Goal: Communication & Community: Answer question/provide support

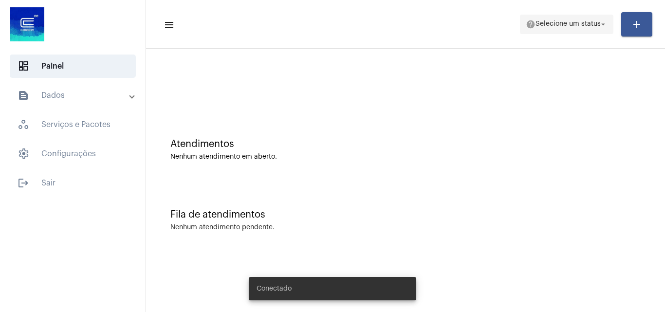
click at [568, 21] on span "Selecione um status" at bounding box center [567, 24] width 65 height 7
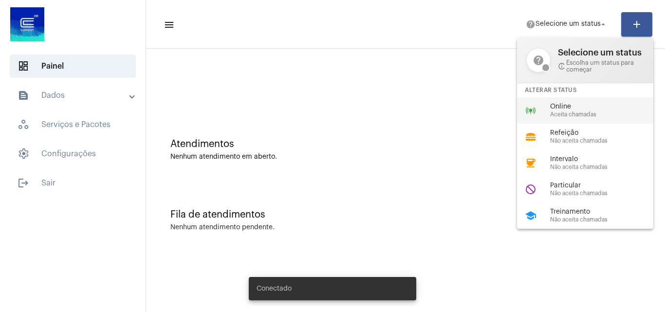
click at [561, 112] on span "Aceita chamadas" at bounding box center [605, 114] width 111 height 6
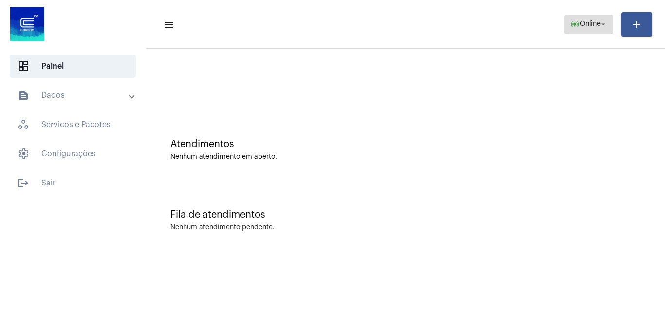
click at [565, 32] on button "online_prediction Online arrow_drop_down" at bounding box center [588, 24] width 49 height 19
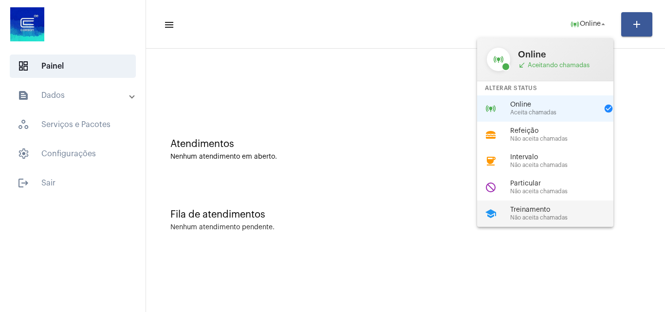
click at [492, 208] on mat-icon "school" at bounding box center [491, 214] width 12 height 12
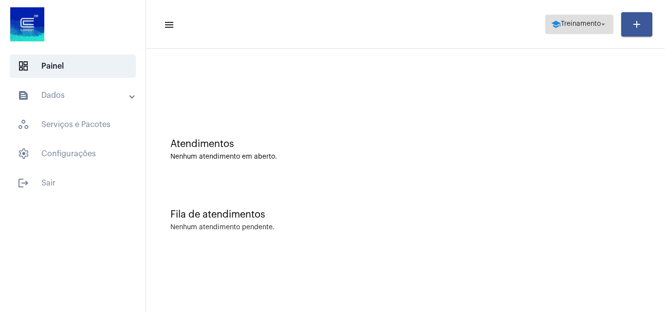
click at [583, 21] on span "Treinamento" at bounding box center [581, 24] width 40 height 7
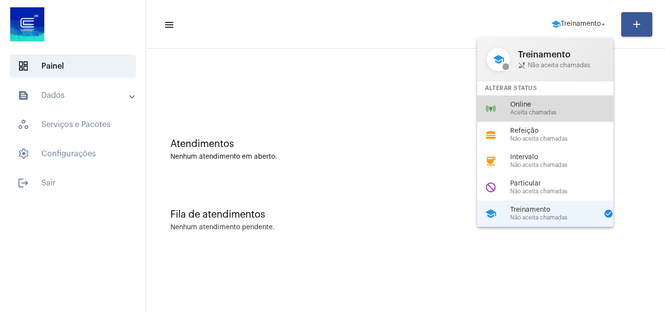
click at [509, 110] on div "online_prediction Online Aceita chamadas" at bounding box center [553, 108] width 152 height 26
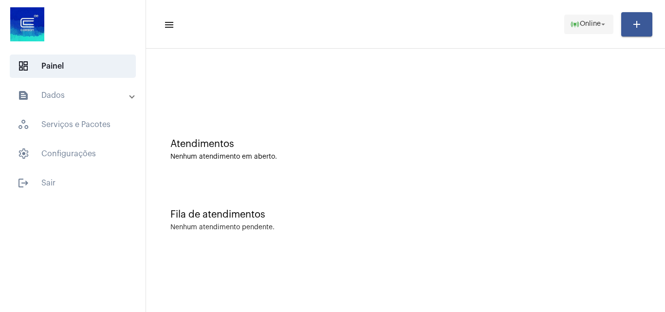
click at [587, 21] on span "Online" at bounding box center [590, 24] width 21 height 7
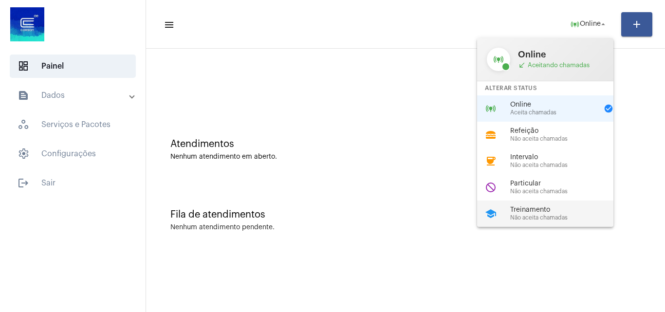
click at [538, 214] on div "Treinamento Não aceita chamadas" at bounding box center [565, 213] width 111 height 15
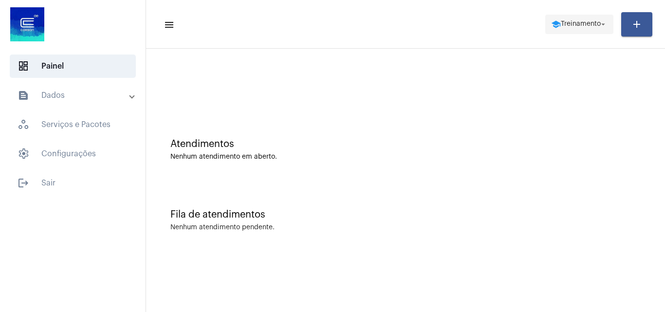
click at [560, 19] on span "school Treinamento arrow_drop_down" at bounding box center [579, 24] width 56 height 18
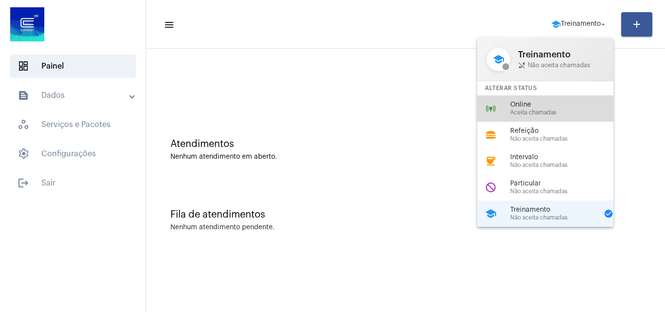
drag, startPoint x: 537, startPoint y: 109, endPoint x: 457, endPoint y: 107, distance: 79.8
click at [537, 109] on span "Aceita chamadas" at bounding box center [565, 112] width 111 height 6
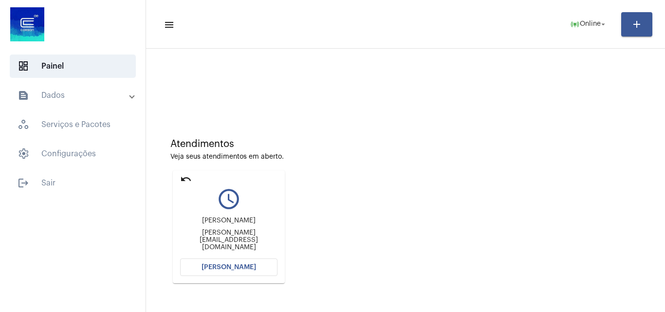
click at [246, 265] on span "[PERSON_NAME]" at bounding box center [228, 267] width 54 height 7
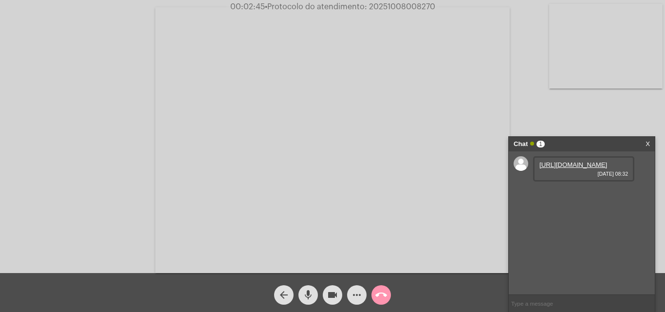
click at [570, 166] on link "[URL][DOMAIN_NAME]" at bounding box center [573, 164] width 68 height 7
click at [352, 294] on mat-icon "more_horiz" at bounding box center [357, 295] width 12 height 12
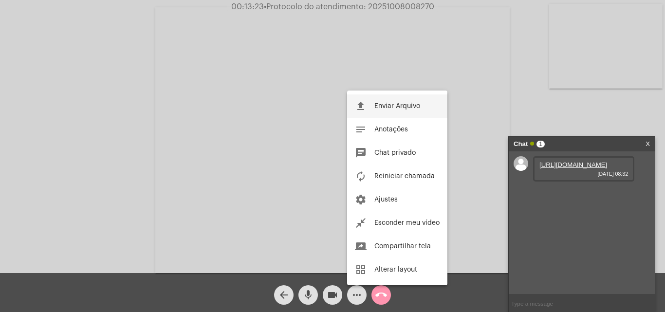
click at [396, 110] on button "file_upload Enviar Arquivo" at bounding box center [397, 105] width 100 height 23
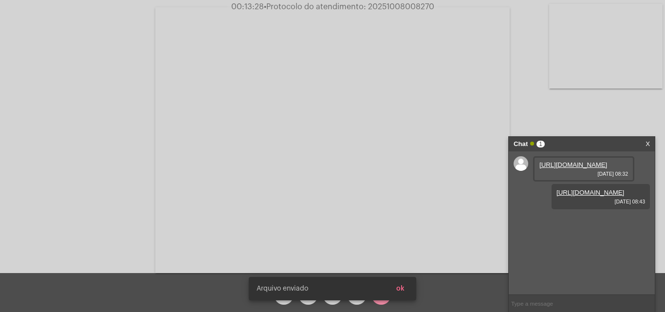
click at [408, 284] on button "ok" at bounding box center [400, 289] width 24 height 18
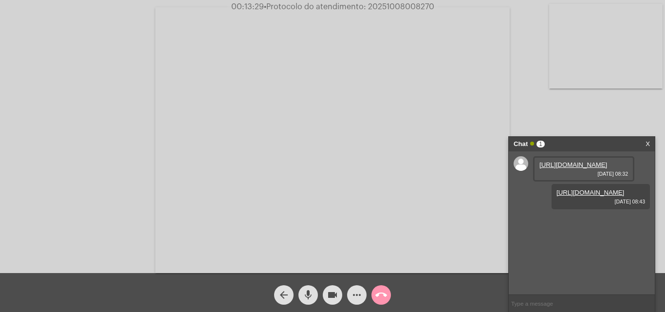
click at [355, 295] on mat-icon "more_horiz" at bounding box center [357, 295] width 12 height 12
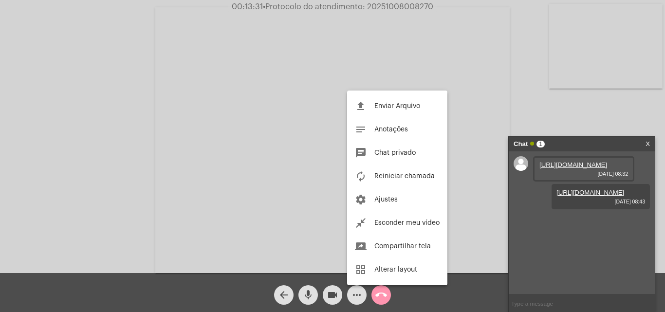
click at [491, 258] on div at bounding box center [332, 156] width 665 height 312
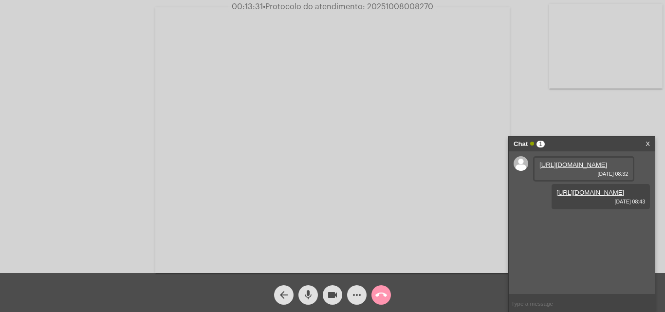
click at [361, 301] on mat-icon "more_horiz" at bounding box center [357, 295] width 12 height 12
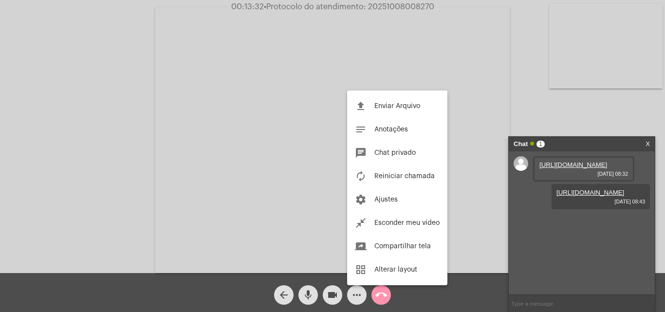
click at [500, 298] on div at bounding box center [332, 156] width 665 height 312
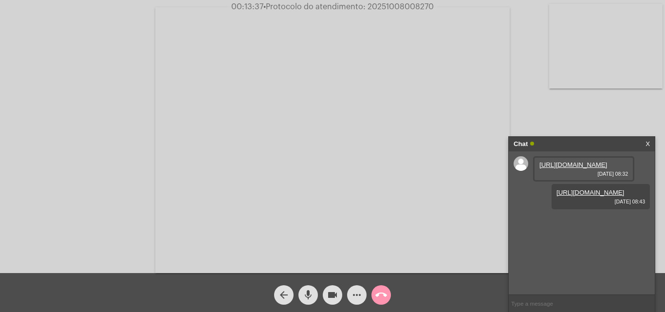
click at [554, 306] on input "text" at bounding box center [581, 303] width 146 height 17
paste input "senha - 000000 cod de acesso - 279097"
type input "senha - 000000 cod de acesso - 279097"
click at [387, 294] on button "call_end" at bounding box center [380, 294] width 19 height 19
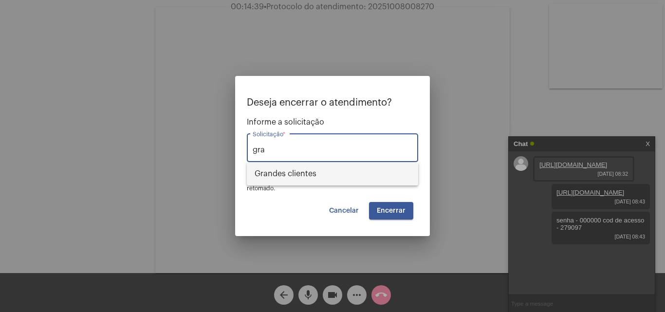
click at [344, 165] on span "⁠Grandes clientes" at bounding box center [332, 173] width 156 height 23
type input "⁠Grandes clientes"
click at [400, 213] on span "Encerrar" at bounding box center [391, 210] width 29 height 7
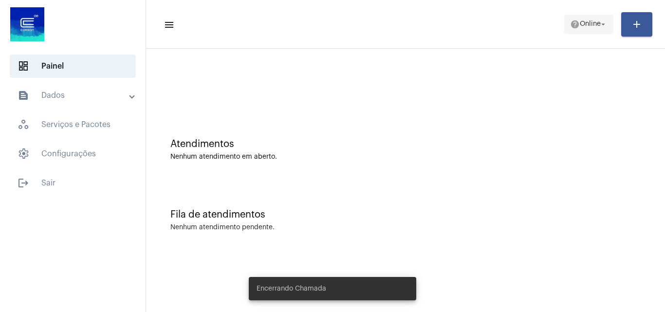
click at [579, 30] on span "help Online arrow_drop_down" at bounding box center [588, 24] width 37 height 18
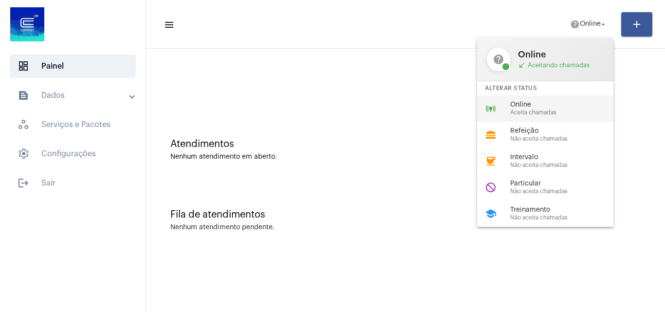
drag, startPoint x: 537, startPoint y: 107, endPoint x: 322, endPoint y: 65, distance: 218.7
click at [537, 108] on span "Online" at bounding box center [565, 104] width 111 height 7
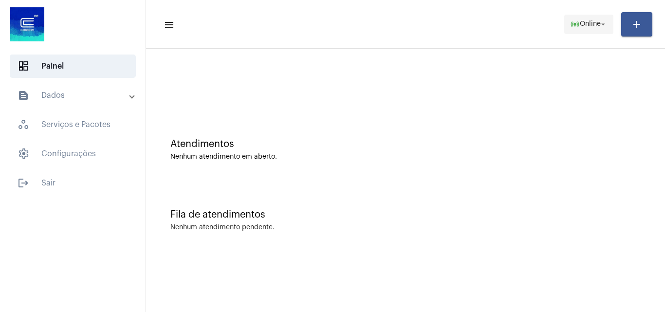
click at [579, 20] on span "online_prediction Online arrow_drop_down" at bounding box center [588, 24] width 37 height 18
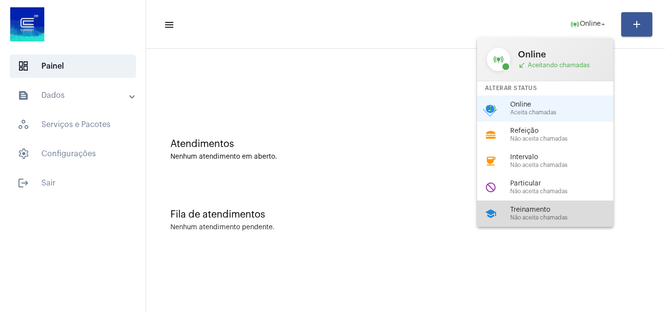
click at [545, 211] on span "Treinamento" at bounding box center [565, 209] width 111 height 7
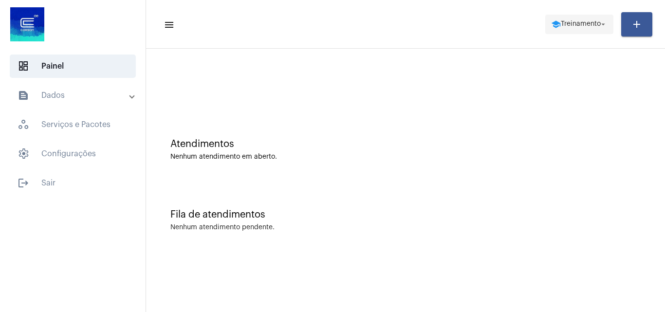
click at [584, 23] on span "Treinamento" at bounding box center [581, 24] width 40 height 7
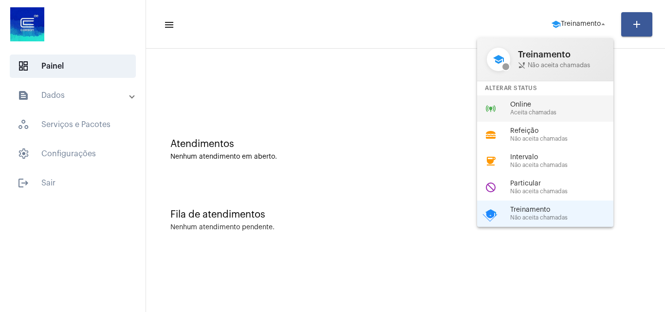
click at [552, 109] on span "Aceita chamadas" at bounding box center [565, 112] width 111 height 6
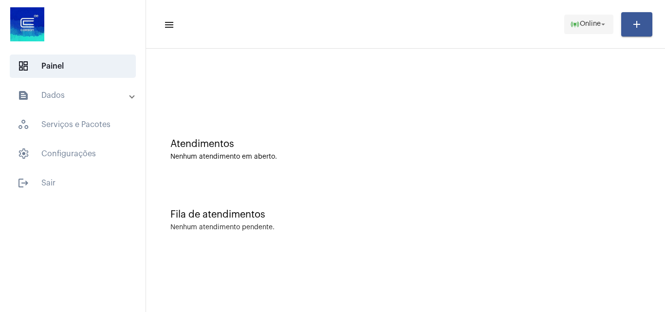
click at [592, 24] on span "Online" at bounding box center [590, 24] width 21 height 7
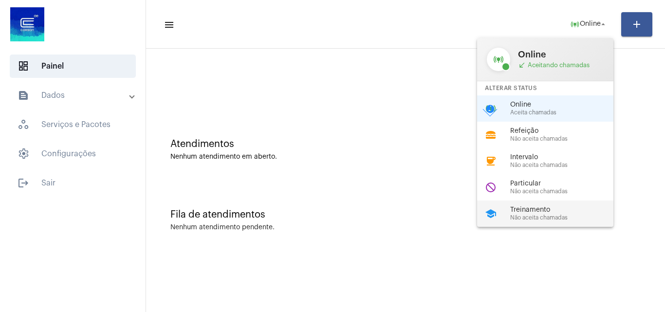
click at [528, 218] on span "Não aceita chamadas" at bounding box center [565, 218] width 111 height 6
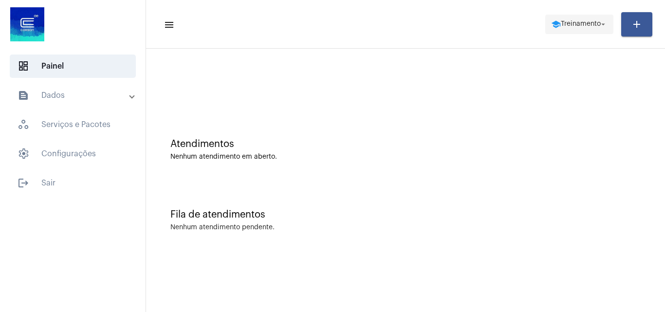
click at [581, 18] on span "school Treinamento arrow_drop_down" at bounding box center [579, 24] width 56 height 18
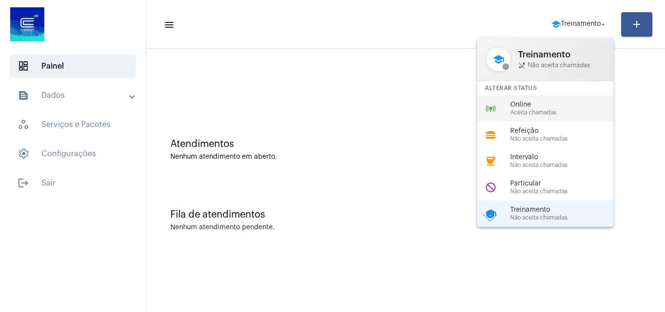
click at [519, 109] on div "Online Aceita chamadas" at bounding box center [565, 108] width 111 height 15
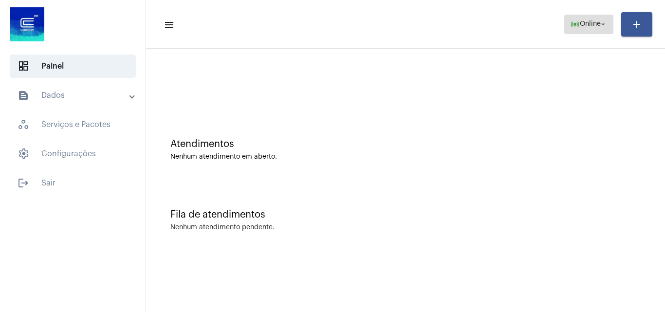
click at [593, 25] on span "Online" at bounding box center [590, 24] width 21 height 7
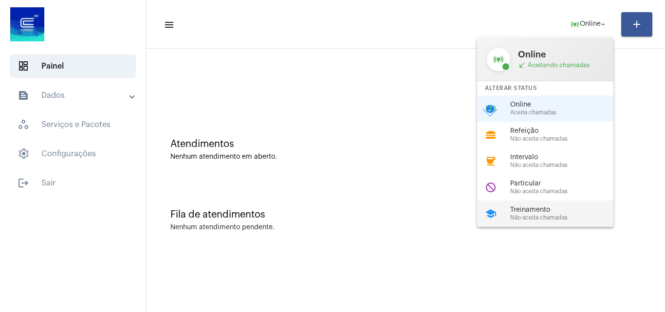
click at [531, 210] on span "Treinamento" at bounding box center [565, 209] width 111 height 7
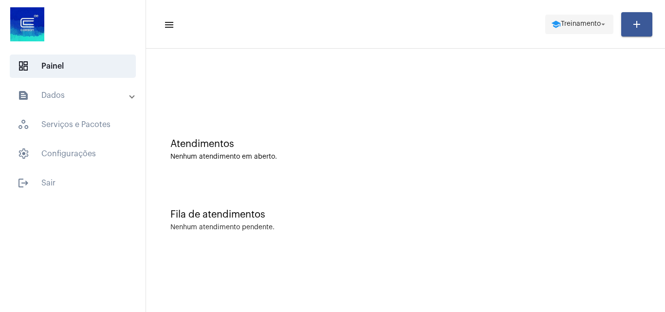
click at [556, 27] on mat-icon "school" at bounding box center [556, 24] width 10 height 10
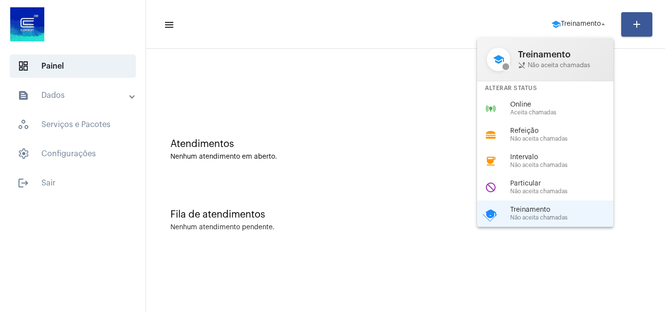
click at [533, 111] on span "Aceita chamadas" at bounding box center [565, 112] width 111 height 6
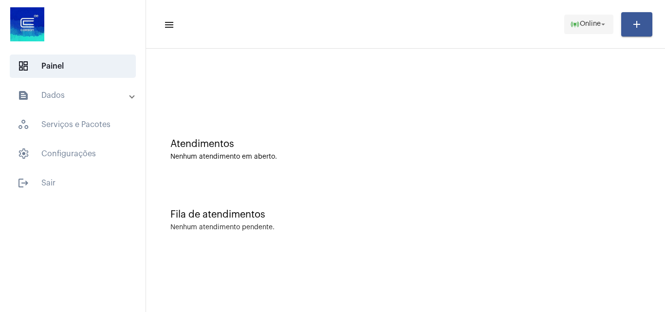
click at [586, 26] on span "Online" at bounding box center [590, 24] width 21 height 7
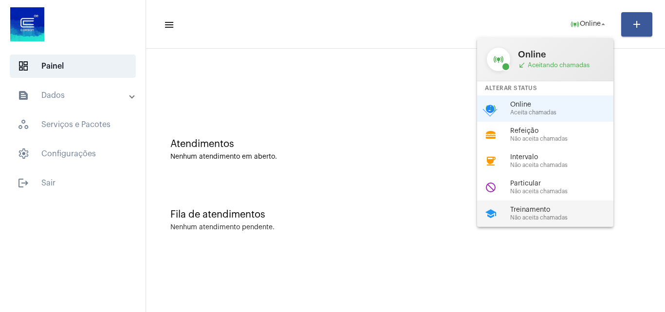
click at [532, 213] on span "Treinamento" at bounding box center [565, 209] width 111 height 7
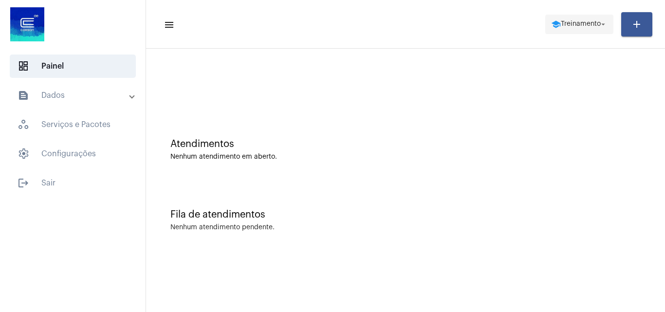
click at [574, 18] on span "school Treinamento arrow_drop_down" at bounding box center [579, 24] width 56 height 18
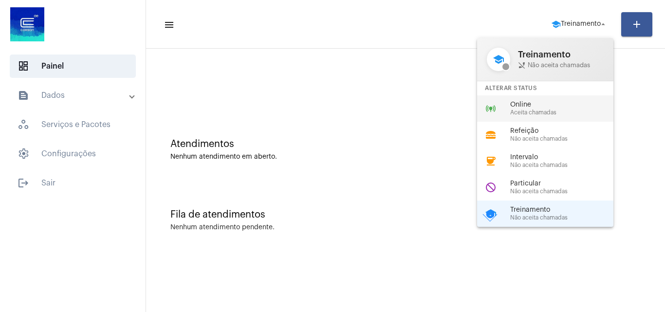
click at [511, 102] on span "Online" at bounding box center [565, 104] width 111 height 7
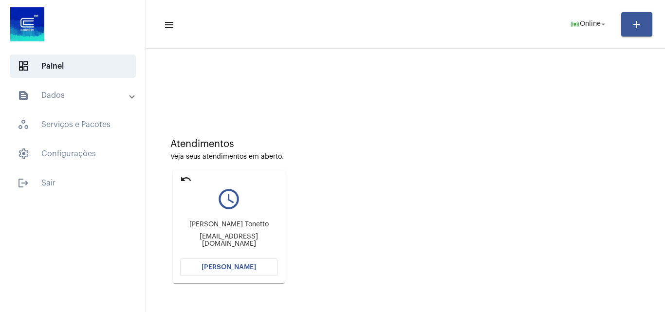
click at [231, 268] on span "[PERSON_NAME]" at bounding box center [228, 267] width 54 height 7
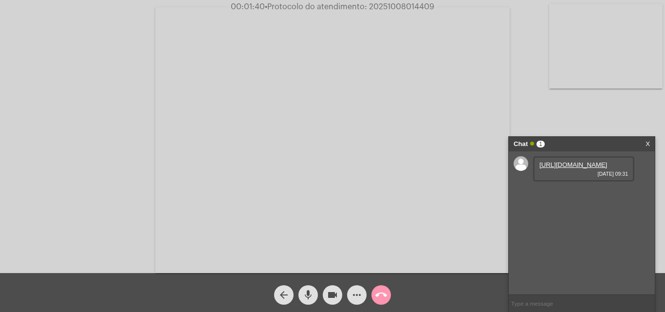
click at [557, 168] on link "[URL][DOMAIN_NAME]" at bounding box center [573, 164] width 68 height 7
click at [566, 196] on link "[URL][DOMAIN_NAME]" at bounding box center [573, 192] width 68 height 7
click at [417, 9] on span "• Protocolo do atendimento: 20251008014409" at bounding box center [349, 7] width 169 height 8
copy span "20251008014409"
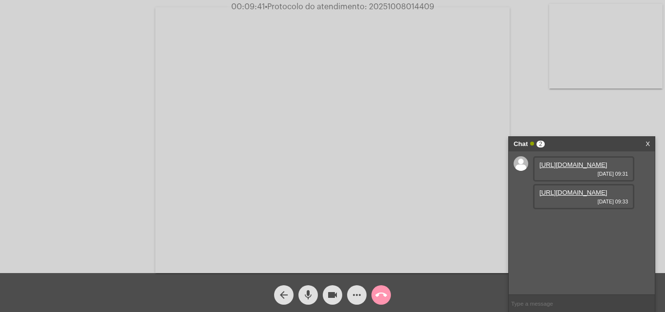
copy span "20251008014409"
click at [564, 308] on input "text" at bounding box center [581, 303] width 146 height 17
paste input "20251008014409"
type input "20251008014409"
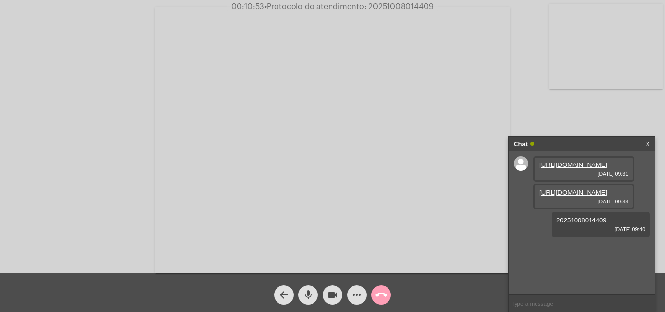
click at [383, 295] on mat-icon "call_end" at bounding box center [381, 295] width 12 height 12
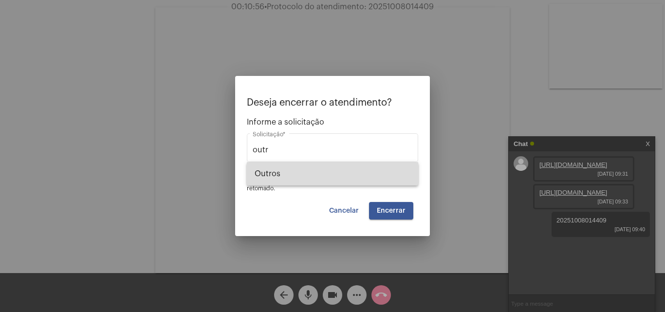
click at [304, 171] on span "Outros" at bounding box center [332, 173] width 156 height 23
type input "Outros"
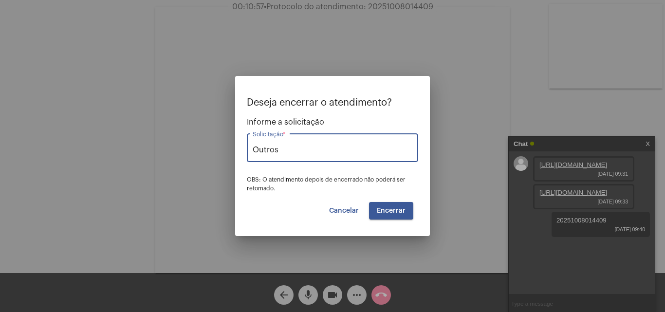
click at [404, 214] on span "Encerrar" at bounding box center [391, 210] width 29 height 7
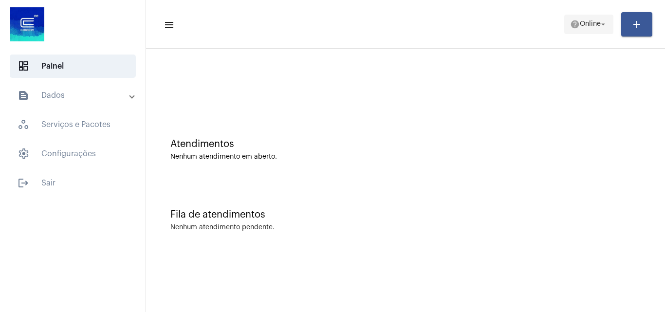
click at [581, 25] on span "Online" at bounding box center [590, 24] width 21 height 7
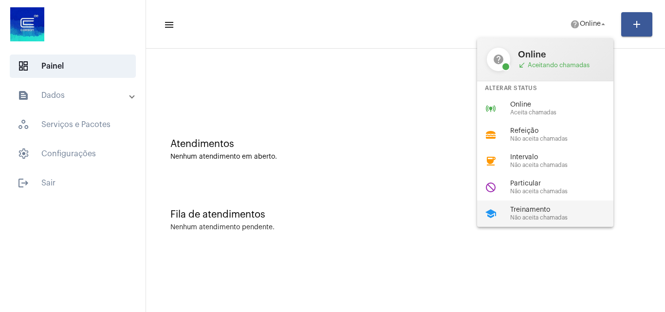
click at [554, 212] on span "Treinamento" at bounding box center [565, 209] width 111 height 7
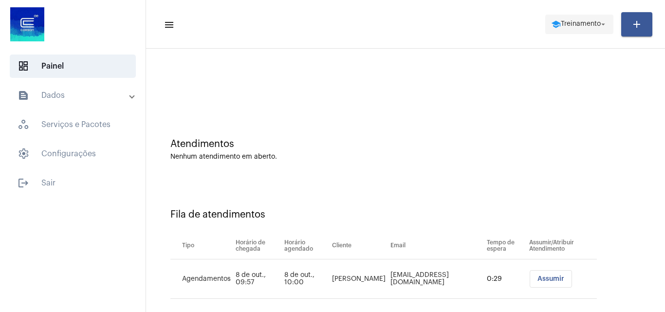
click at [603, 26] on mat-icon "arrow_drop_down" at bounding box center [603, 24] width 9 height 9
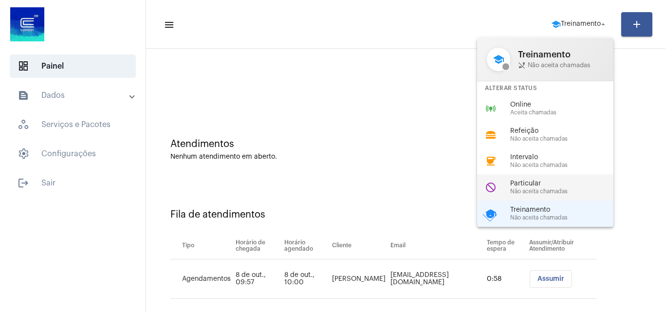
click at [558, 190] on span "Não aceita chamadas" at bounding box center [565, 191] width 111 height 6
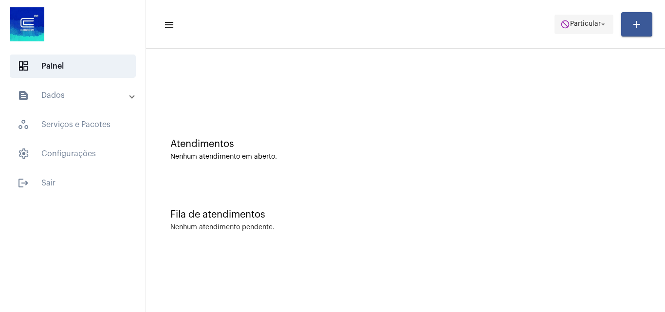
click at [578, 15] on button "do_not_disturb Particular arrow_drop_down" at bounding box center [583, 24] width 59 height 19
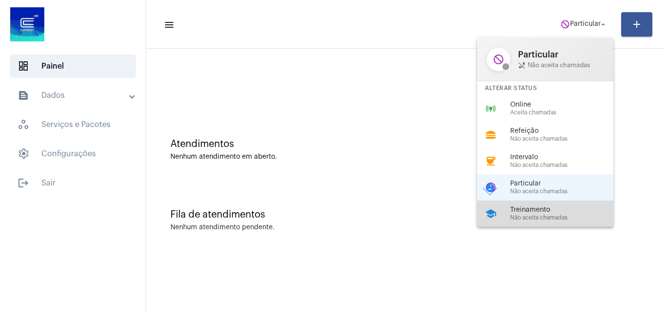
click at [530, 208] on span "Treinamento" at bounding box center [565, 209] width 111 height 7
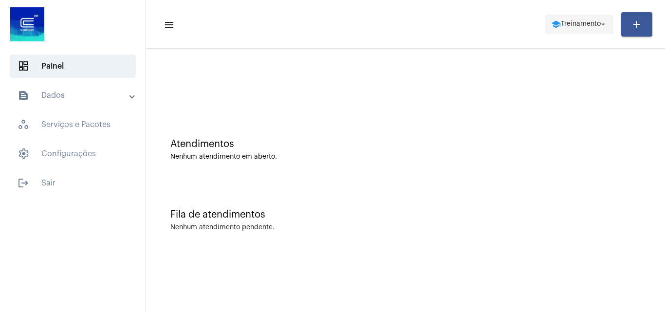
click at [561, 15] on button "school Treinamento arrow_drop_down" at bounding box center [579, 24] width 68 height 19
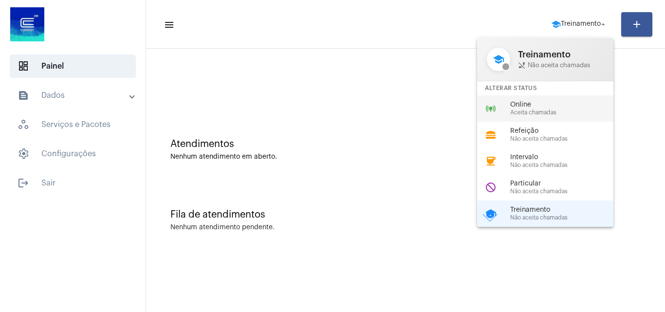
click at [527, 114] on span "Aceita chamadas" at bounding box center [565, 112] width 111 height 6
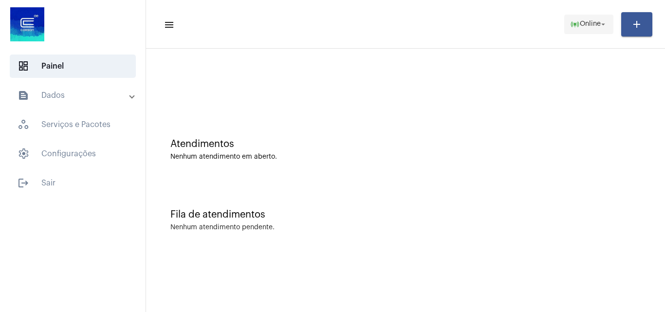
click at [580, 27] on span "Online" at bounding box center [590, 24] width 21 height 7
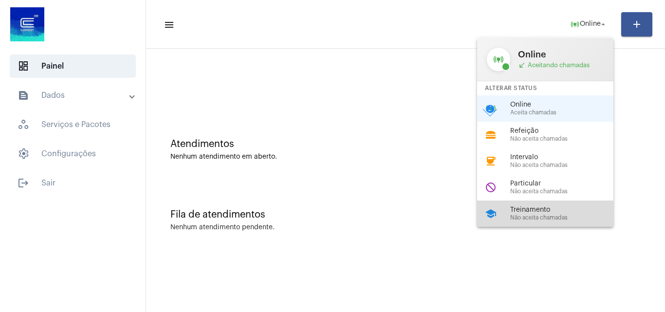
click at [550, 203] on div "school Treinamento Não aceita chamadas" at bounding box center [553, 213] width 152 height 26
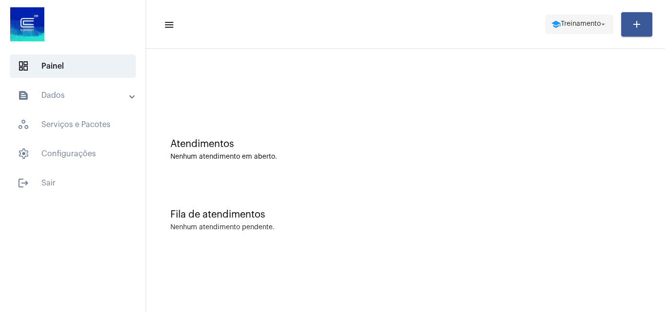
click at [602, 24] on mat-icon "arrow_drop_down" at bounding box center [603, 24] width 9 height 9
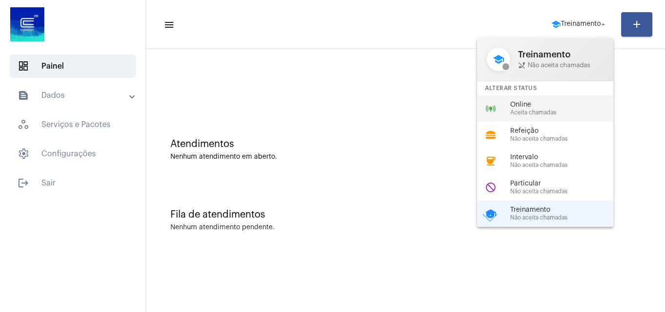
click at [532, 105] on span "Online" at bounding box center [565, 104] width 111 height 7
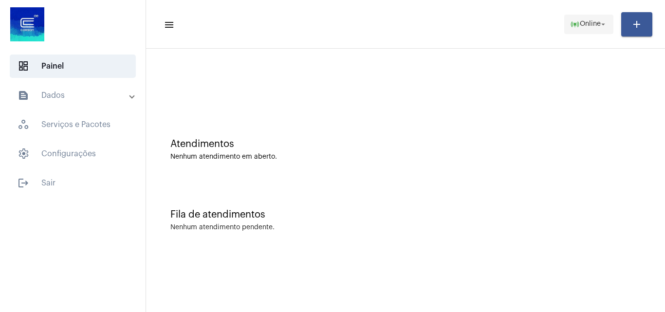
click at [580, 24] on span "Online" at bounding box center [590, 24] width 21 height 7
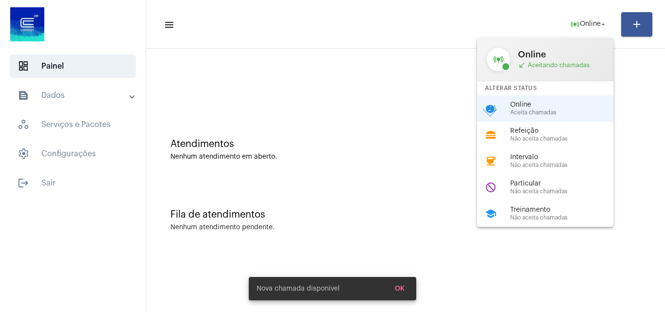
drag, startPoint x: 316, startPoint y: 128, endPoint x: 316, endPoint y: 133, distance: 4.9
click at [316, 129] on div at bounding box center [332, 156] width 665 height 312
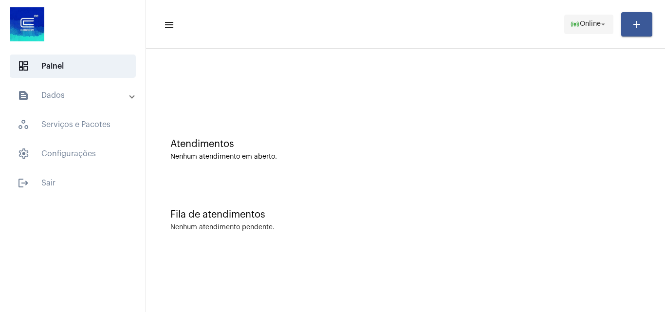
click at [593, 25] on span "Online" at bounding box center [590, 24] width 21 height 7
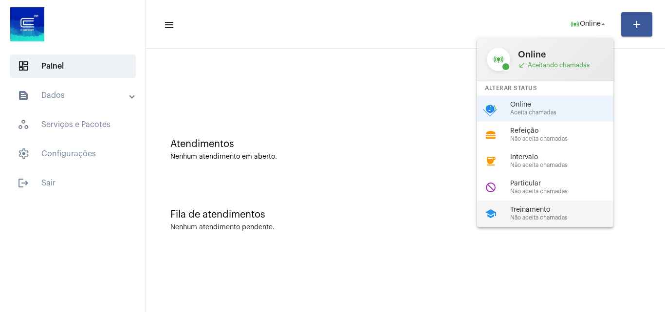
click at [554, 206] on span "Treinamento" at bounding box center [565, 209] width 111 height 7
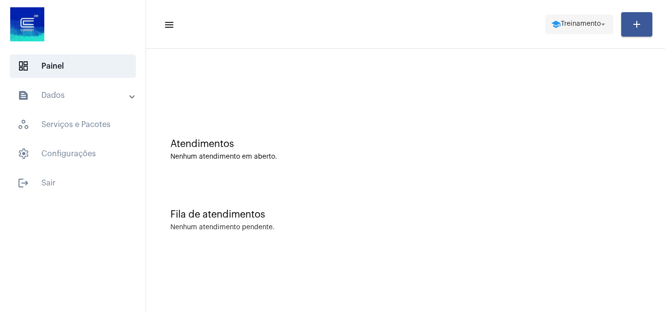
click at [586, 26] on span "Treinamento" at bounding box center [581, 24] width 40 height 7
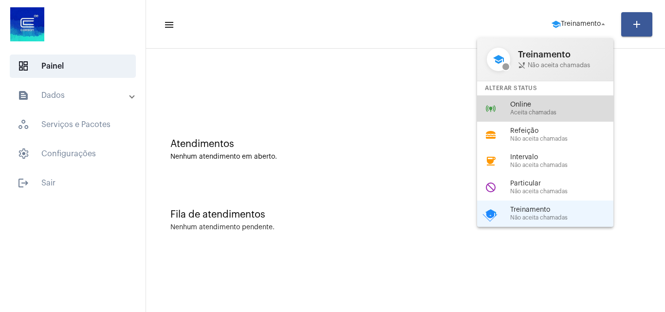
click at [544, 111] on span "Aceita chamadas" at bounding box center [565, 112] width 111 height 6
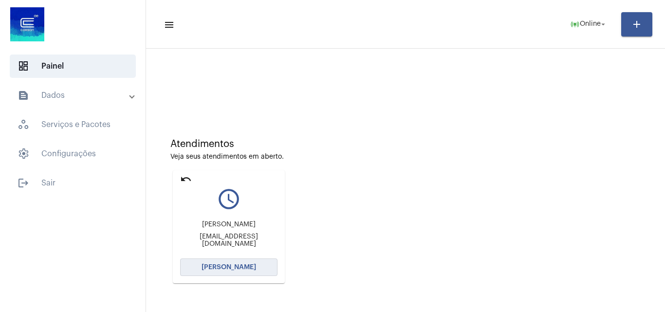
click at [230, 262] on button "[PERSON_NAME]" at bounding box center [228, 267] width 97 height 18
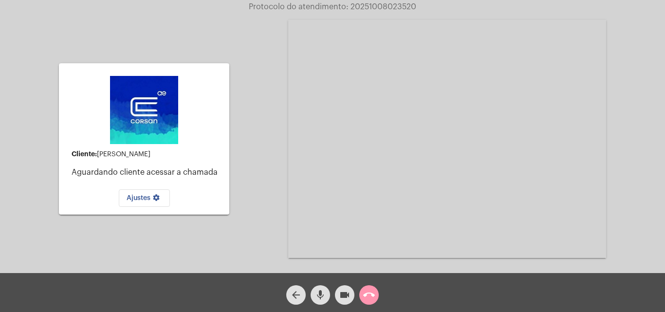
click at [481, 116] on video at bounding box center [447, 139] width 318 height 238
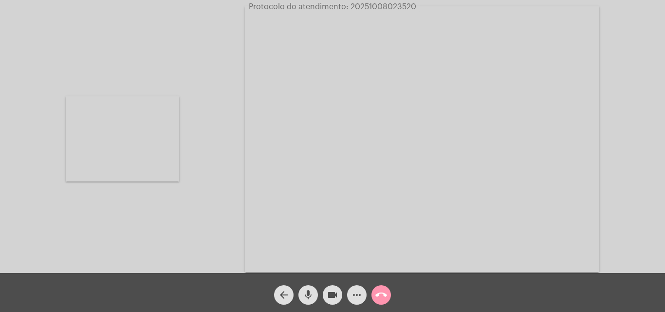
click at [149, 153] on video at bounding box center [122, 138] width 113 height 85
click at [383, 295] on mat-icon "call_end" at bounding box center [381, 295] width 12 height 12
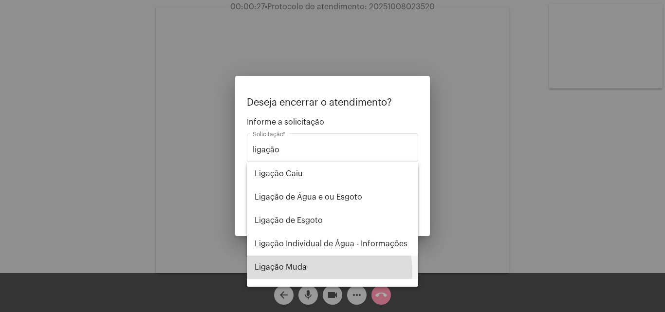
click at [317, 272] on span "Ligação Muda" at bounding box center [332, 266] width 156 height 23
type input "Ligação Muda"
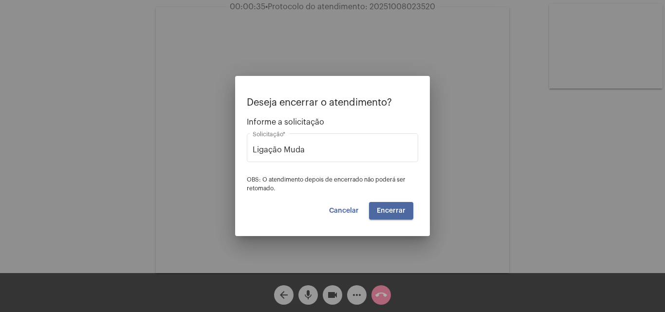
click at [399, 208] on span "Encerrar" at bounding box center [391, 210] width 29 height 7
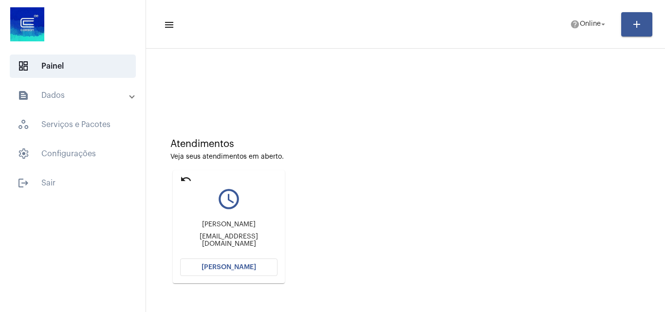
click at [267, 265] on button "[PERSON_NAME]" at bounding box center [228, 267] width 97 height 18
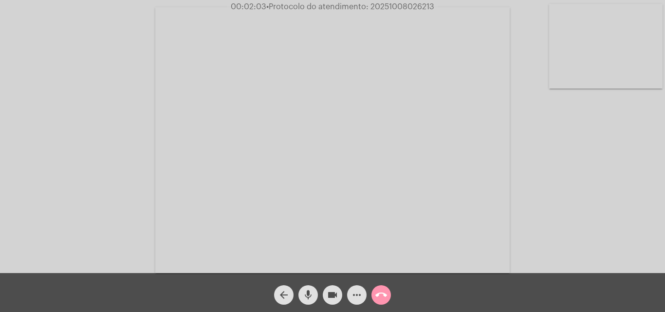
click at [380, 295] on mat-icon "call_end" at bounding box center [381, 295] width 12 height 12
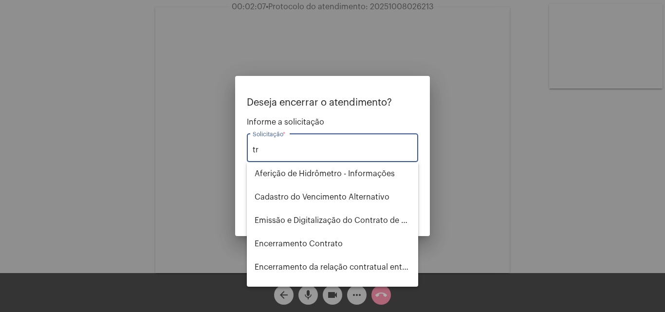
type input "t"
click at [462, 299] on div at bounding box center [332, 156] width 665 height 312
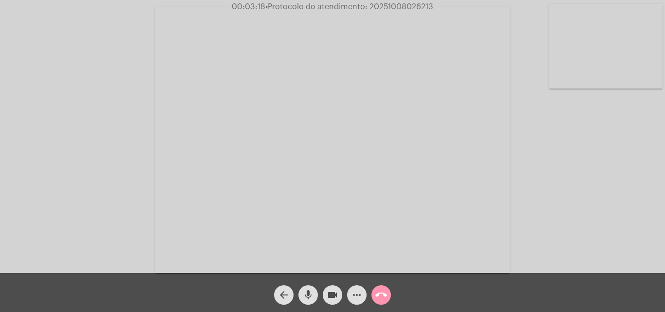
click at [380, 299] on mat-icon "call_end" at bounding box center [381, 295] width 12 height 12
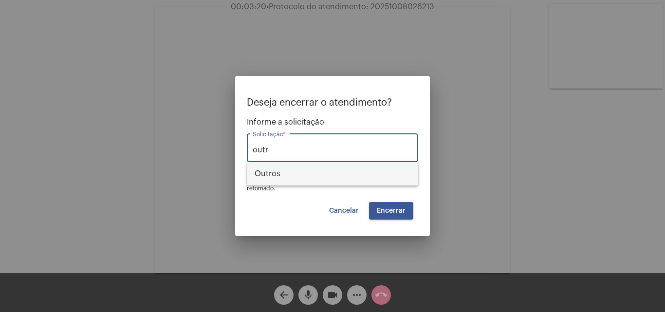
click at [315, 178] on span "Outros" at bounding box center [332, 173] width 156 height 23
type input "Outros"
click at [398, 208] on span "Encerrar" at bounding box center [391, 210] width 29 height 7
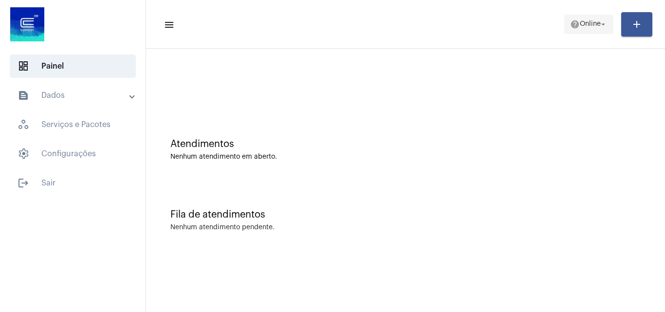
click at [590, 23] on span "Online" at bounding box center [590, 24] width 21 height 7
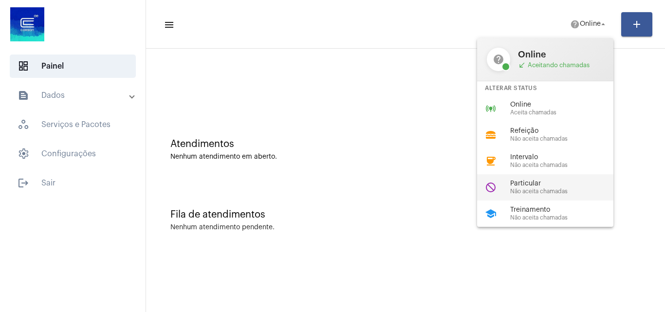
click at [534, 185] on span "Particular" at bounding box center [565, 183] width 111 height 7
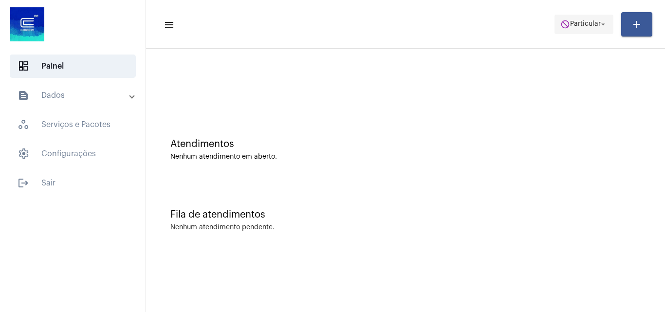
click at [581, 25] on span "Particular" at bounding box center [585, 24] width 31 height 7
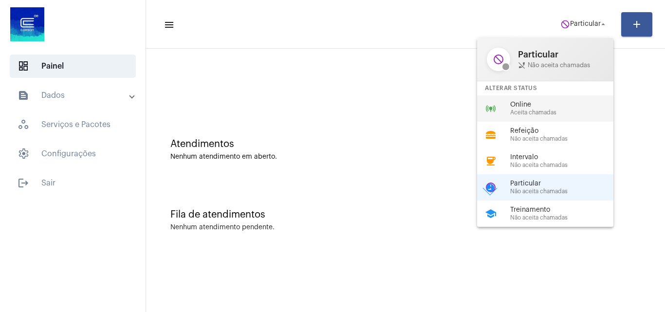
click at [525, 103] on span "Online" at bounding box center [565, 104] width 111 height 7
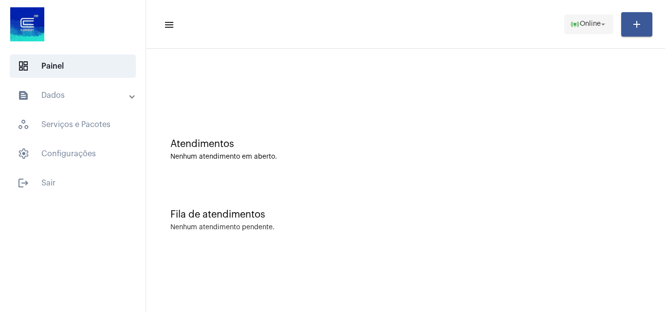
click at [582, 32] on span "online_prediction Online arrow_drop_down" at bounding box center [588, 24] width 37 height 18
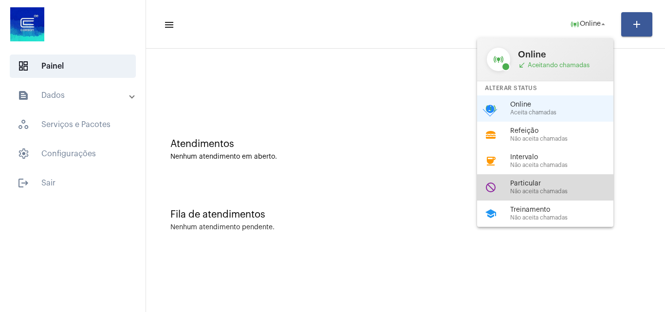
click at [576, 189] on span "Não aceita chamadas" at bounding box center [565, 191] width 111 height 6
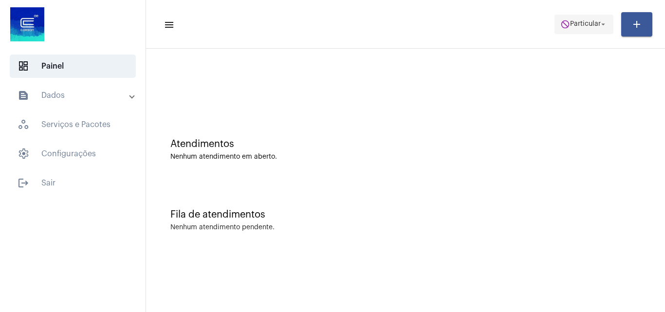
click at [572, 21] on span "Particular" at bounding box center [585, 24] width 31 height 7
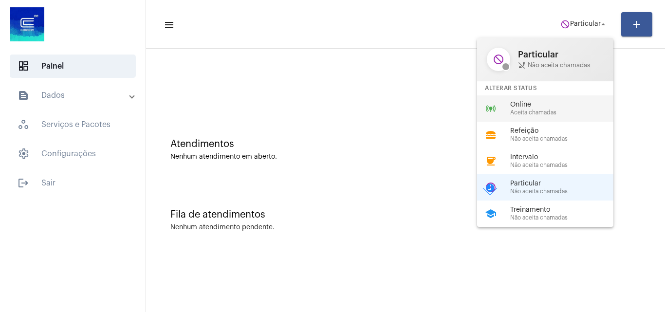
click at [525, 106] on span "Online" at bounding box center [565, 104] width 111 height 7
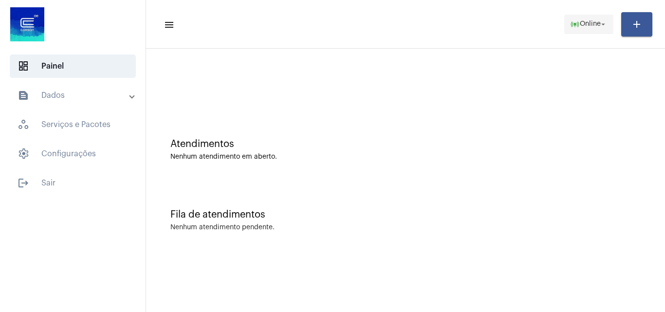
click at [585, 19] on span "online_prediction Online arrow_drop_down" at bounding box center [588, 24] width 37 height 18
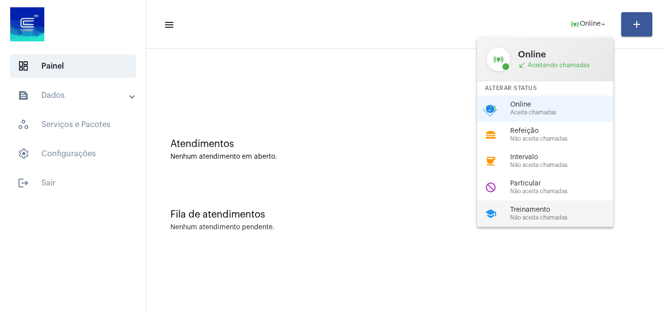
click at [534, 211] on span "Treinamento" at bounding box center [565, 209] width 111 height 7
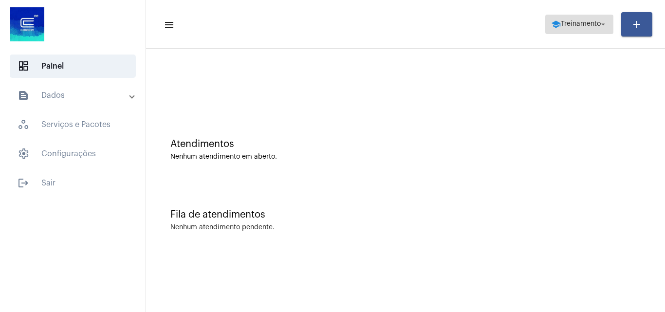
click at [565, 23] on span "Treinamento" at bounding box center [581, 24] width 40 height 7
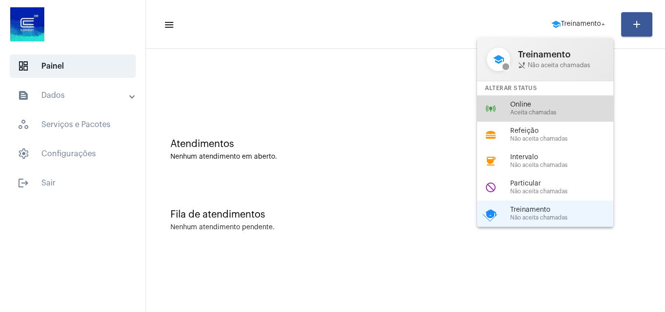
click at [530, 110] on span "Aceita chamadas" at bounding box center [565, 112] width 111 height 6
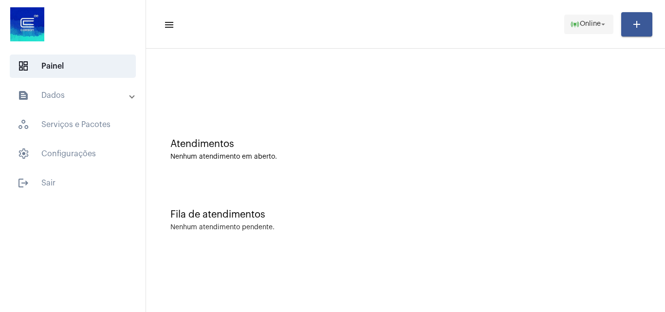
click at [587, 23] on span "Online" at bounding box center [590, 24] width 21 height 7
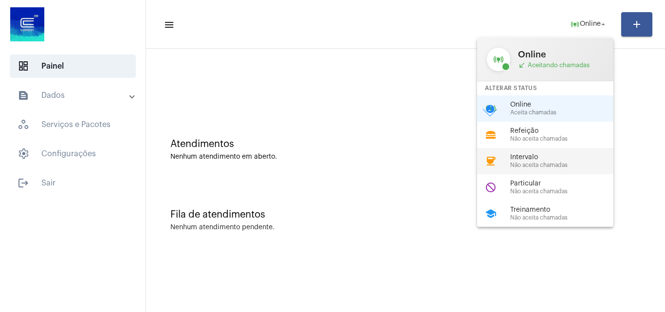
click at [542, 158] on span "Intervalo" at bounding box center [565, 157] width 111 height 7
